Goal: Navigation & Orientation: Go to known website

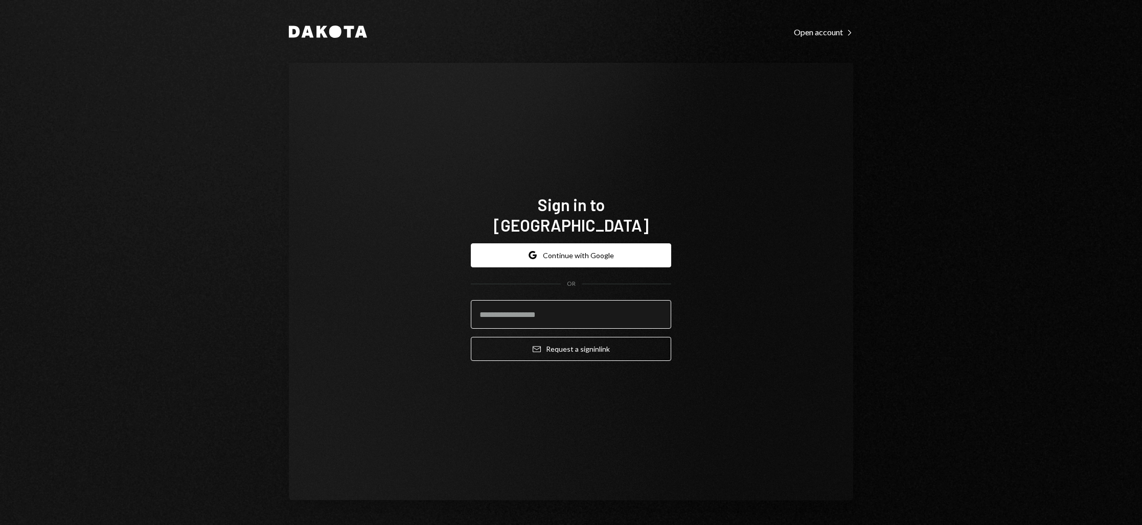
click at [523, 307] on input "email" at bounding box center [571, 314] width 200 height 29
type input "**********"
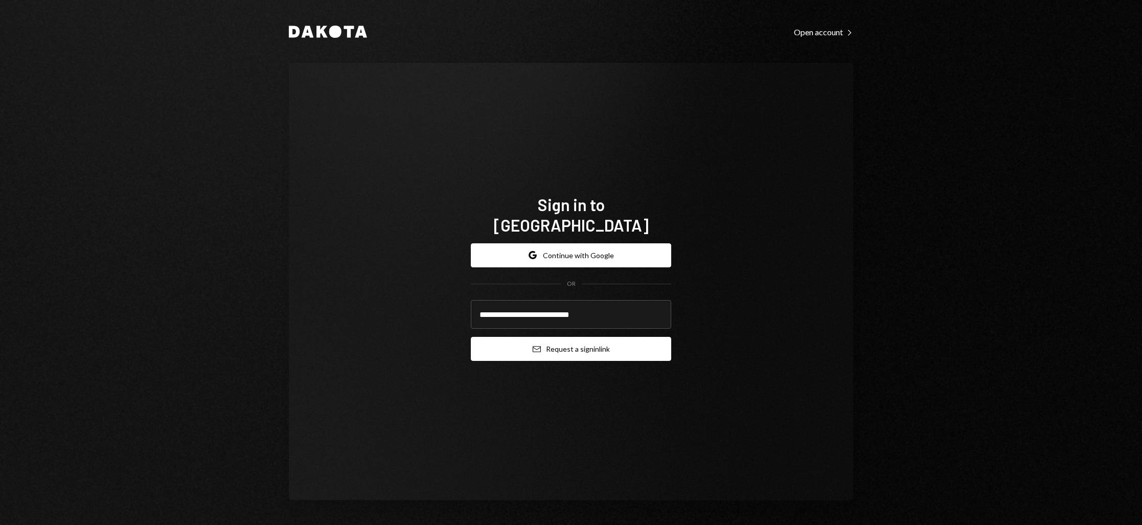
click at [562, 345] on button "Email Request a sign in link" at bounding box center [571, 349] width 200 height 24
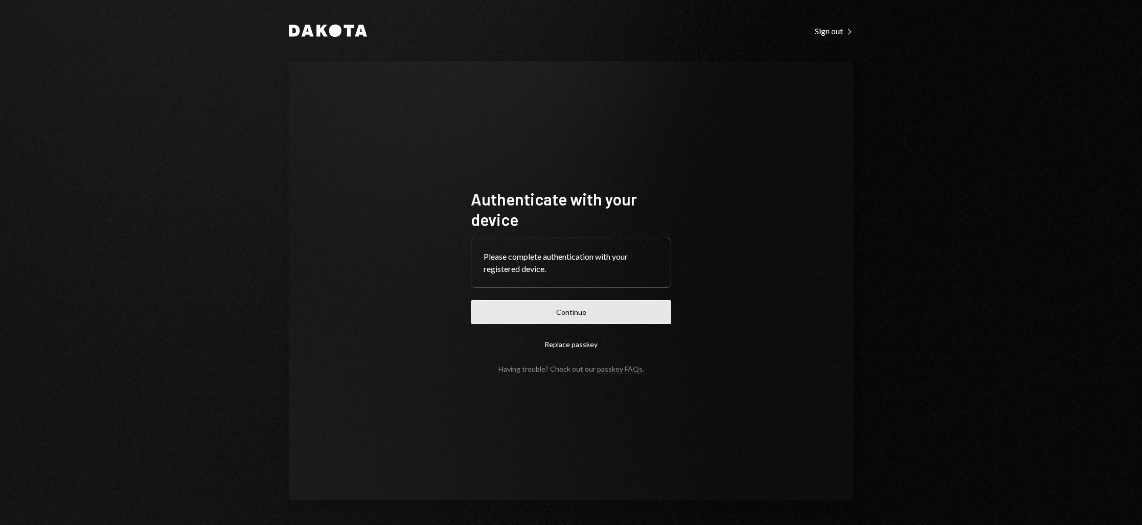
click at [577, 310] on button "Continue" at bounding box center [571, 312] width 200 height 24
